Goal: Check status: Check status

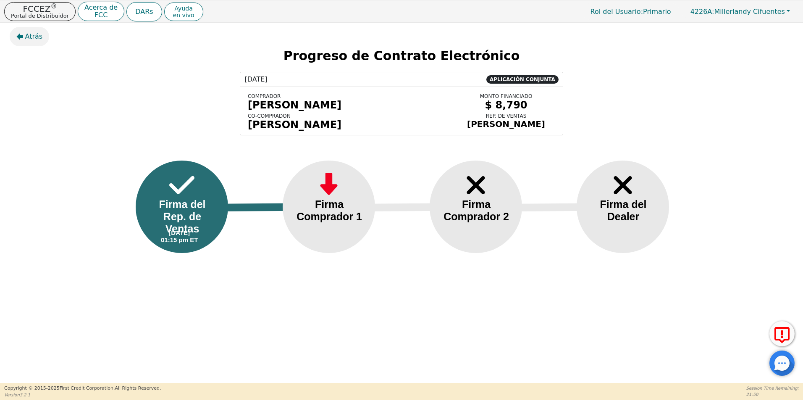
click at [24, 38] on button "Atrás" at bounding box center [30, 36] width 40 height 19
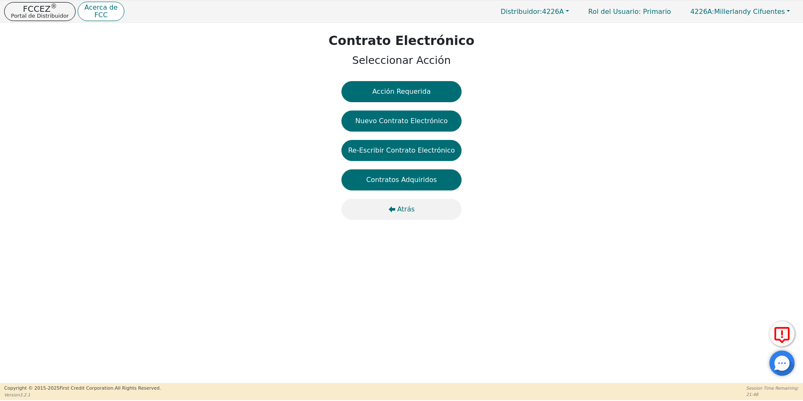
click at [395, 211] on icon "button" at bounding box center [391, 209] width 7 height 7
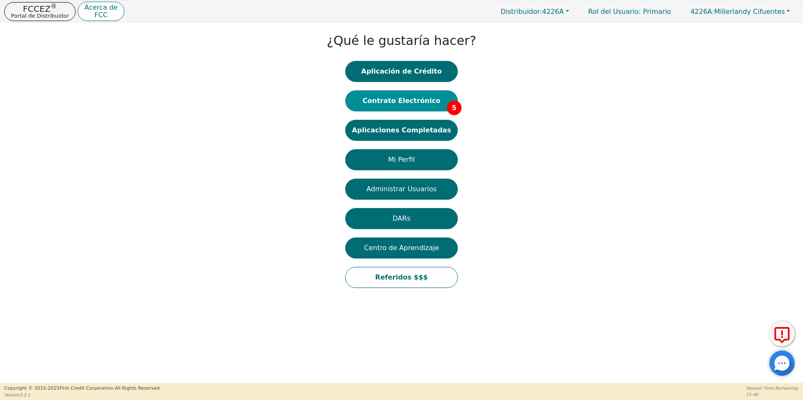
click at [416, 104] on button "Contrato Electrónico 5" at bounding box center [401, 100] width 113 height 21
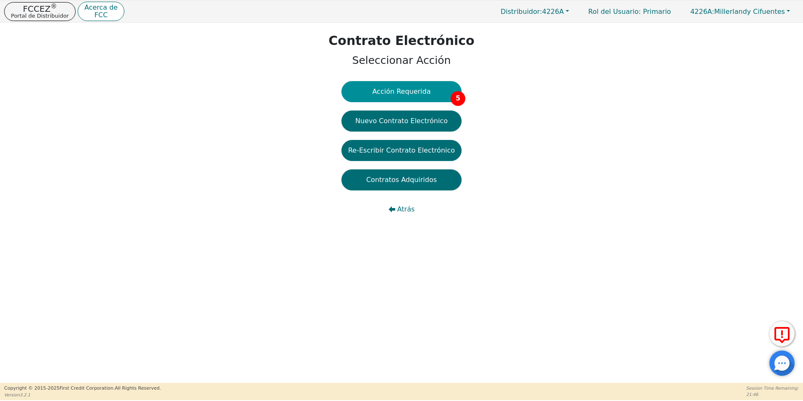
click at [412, 92] on button "Acción Requerida 5" at bounding box center [401, 91] width 120 height 21
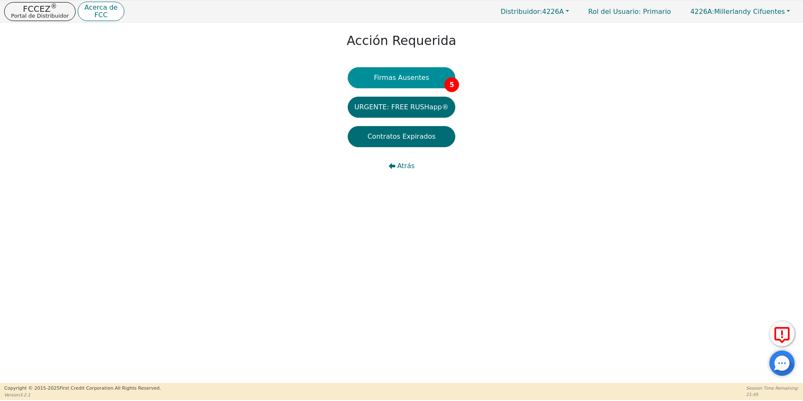
click at [410, 78] on button "Firmas Ausentes 5" at bounding box center [401, 77] width 107 height 21
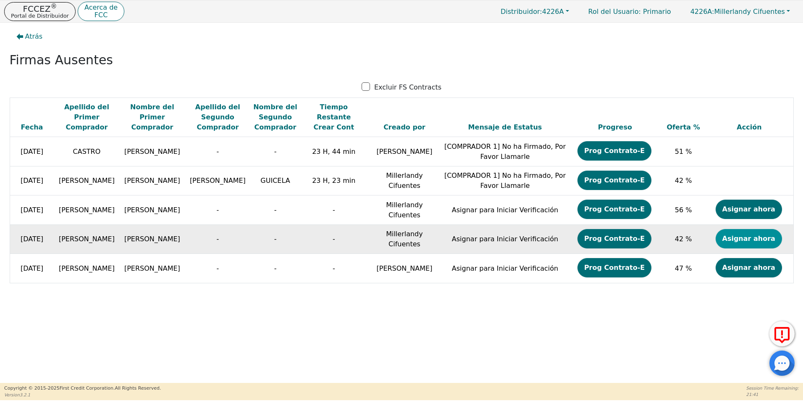
click at [754, 242] on button "Asignar ahora" at bounding box center [748, 238] width 66 height 19
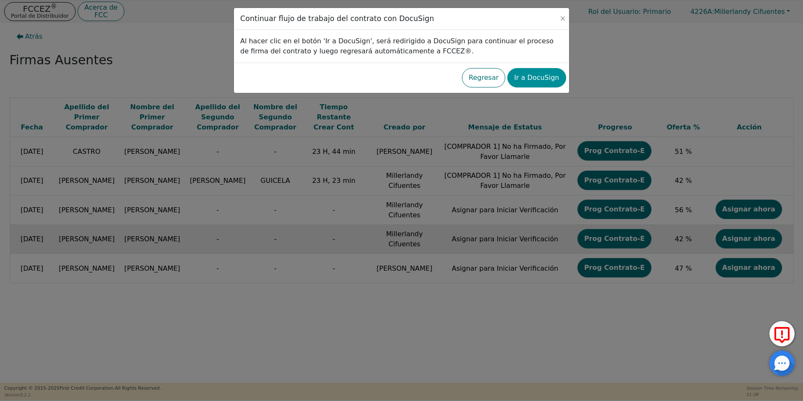
click at [550, 80] on button "Ir a DocuSign" at bounding box center [536, 77] width 58 height 19
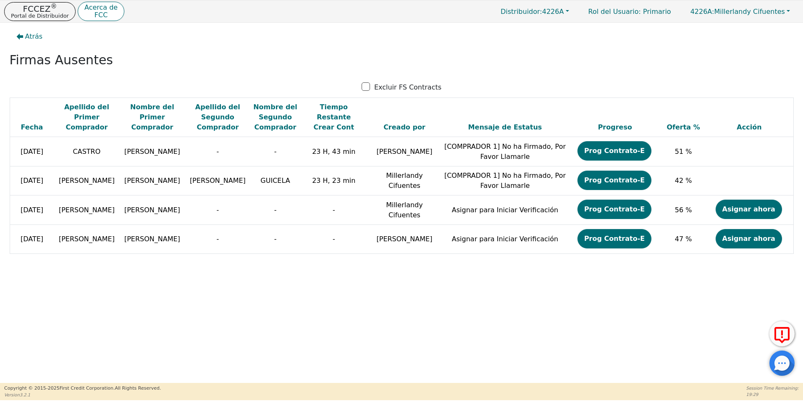
click at [26, 38] on span "Atrás" at bounding box center [34, 36] width 18 height 10
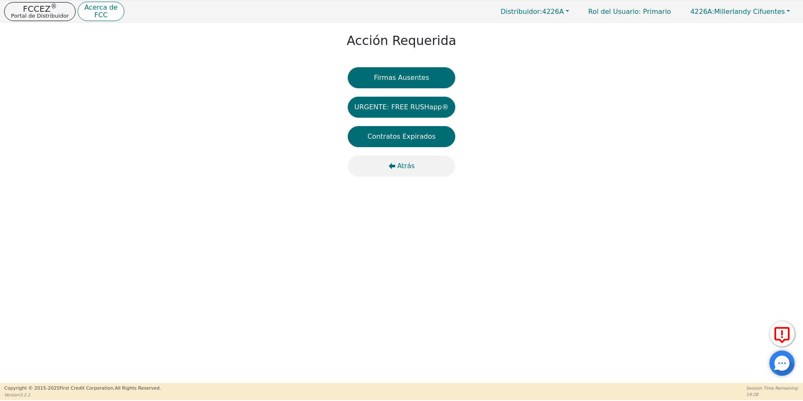
click at [398, 162] on button "Atrás" at bounding box center [401, 165] width 107 height 21
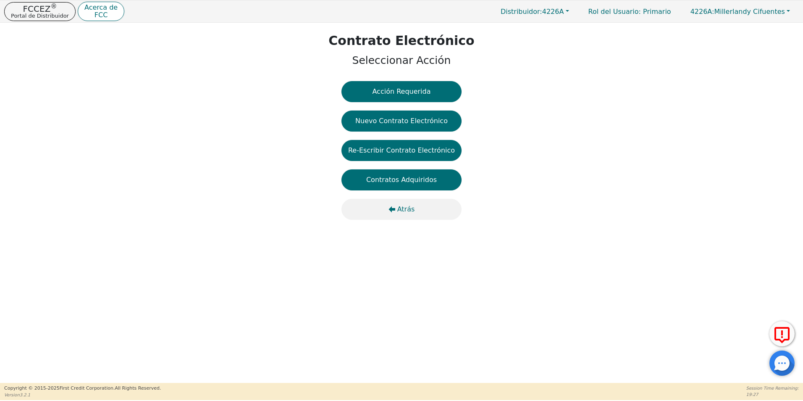
click at [401, 215] on button "Atrás" at bounding box center [401, 209] width 120 height 21
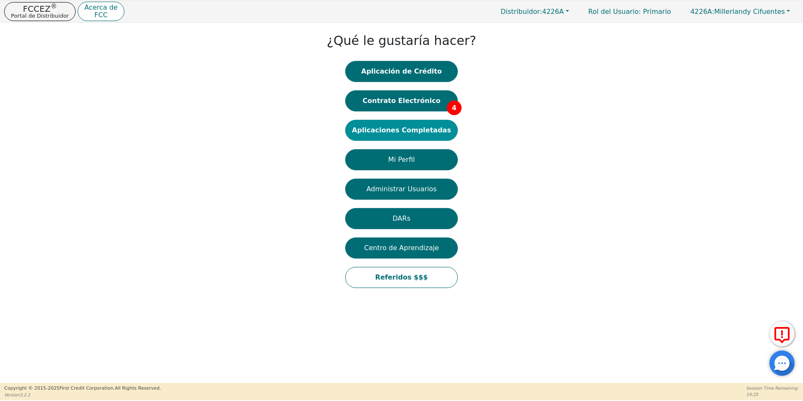
click at [415, 133] on button "Aplicaciones Completadas" at bounding box center [401, 130] width 113 height 21
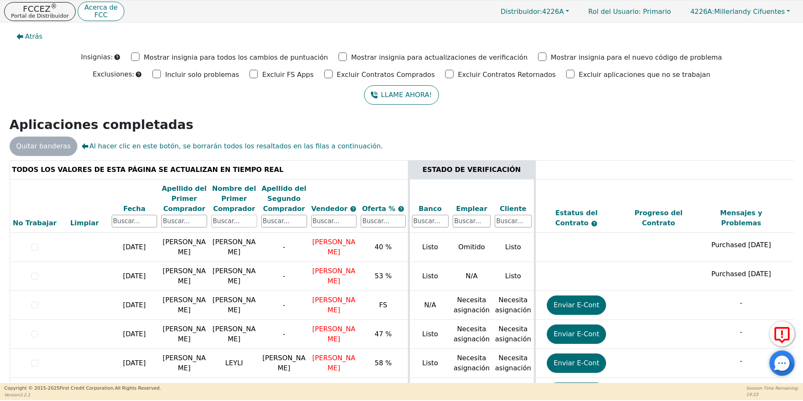
click at [233, 226] on input "text" at bounding box center [234, 221] width 46 height 13
type input "[PERSON_NAME]"
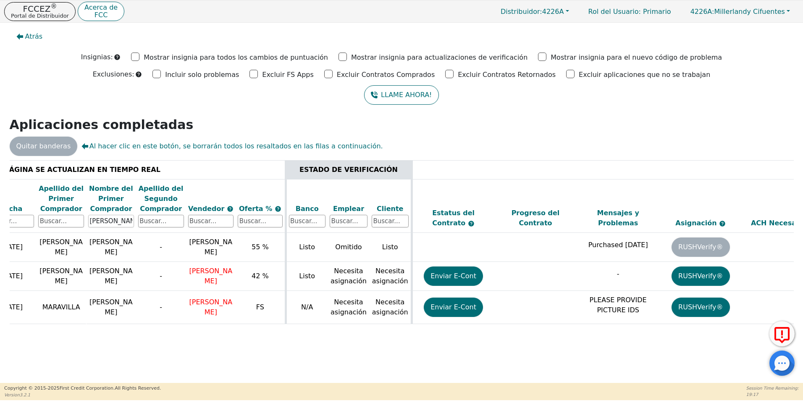
scroll to position [0, 237]
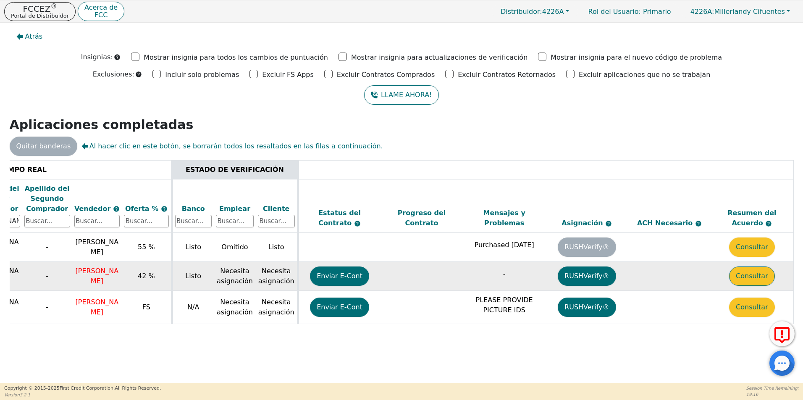
click at [758, 282] on button "Consultar" at bounding box center [752, 275] width 46 height 19
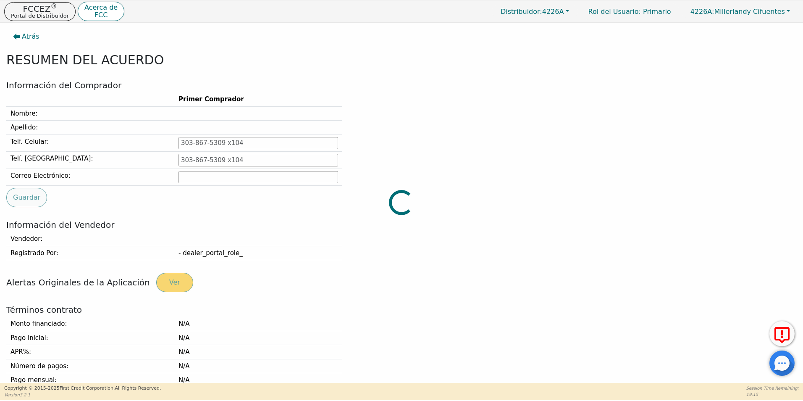
type input "754-242-5239"
type input "mr8054293@gmail.com"
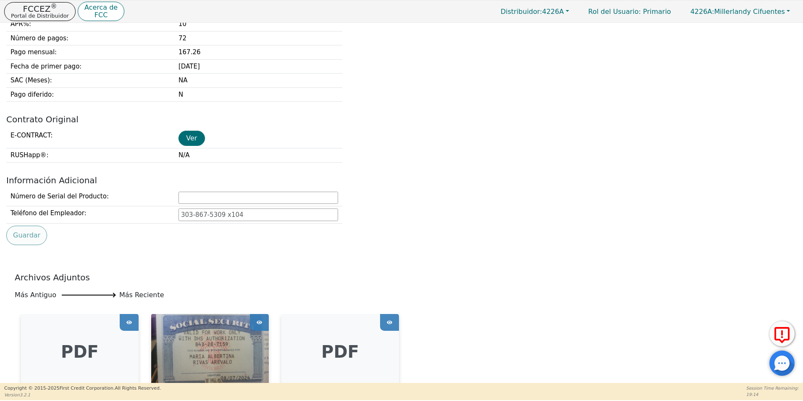
scroll to position [378, 0]
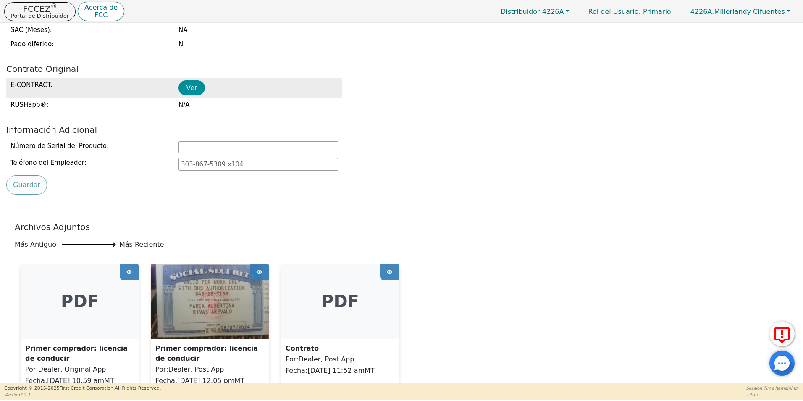
click at [192, 87] on button "Ver" at bounding box center [191, 87] width 26 height 15
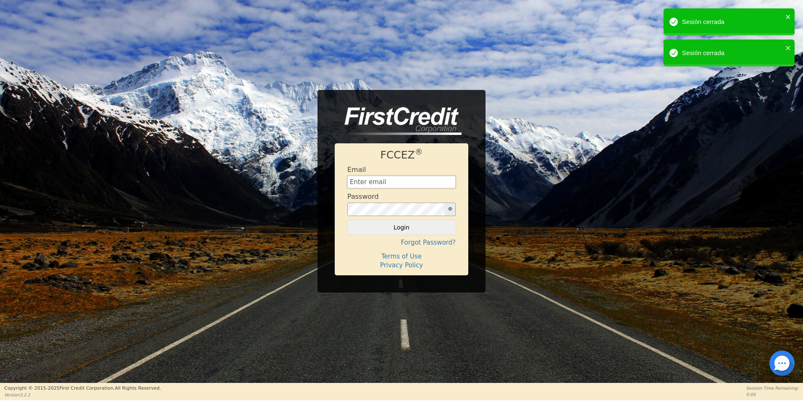
type input "creditdepartment@aquafeelsolutions.com"
